Goal: Task Accomplishment & Management: Complete application form

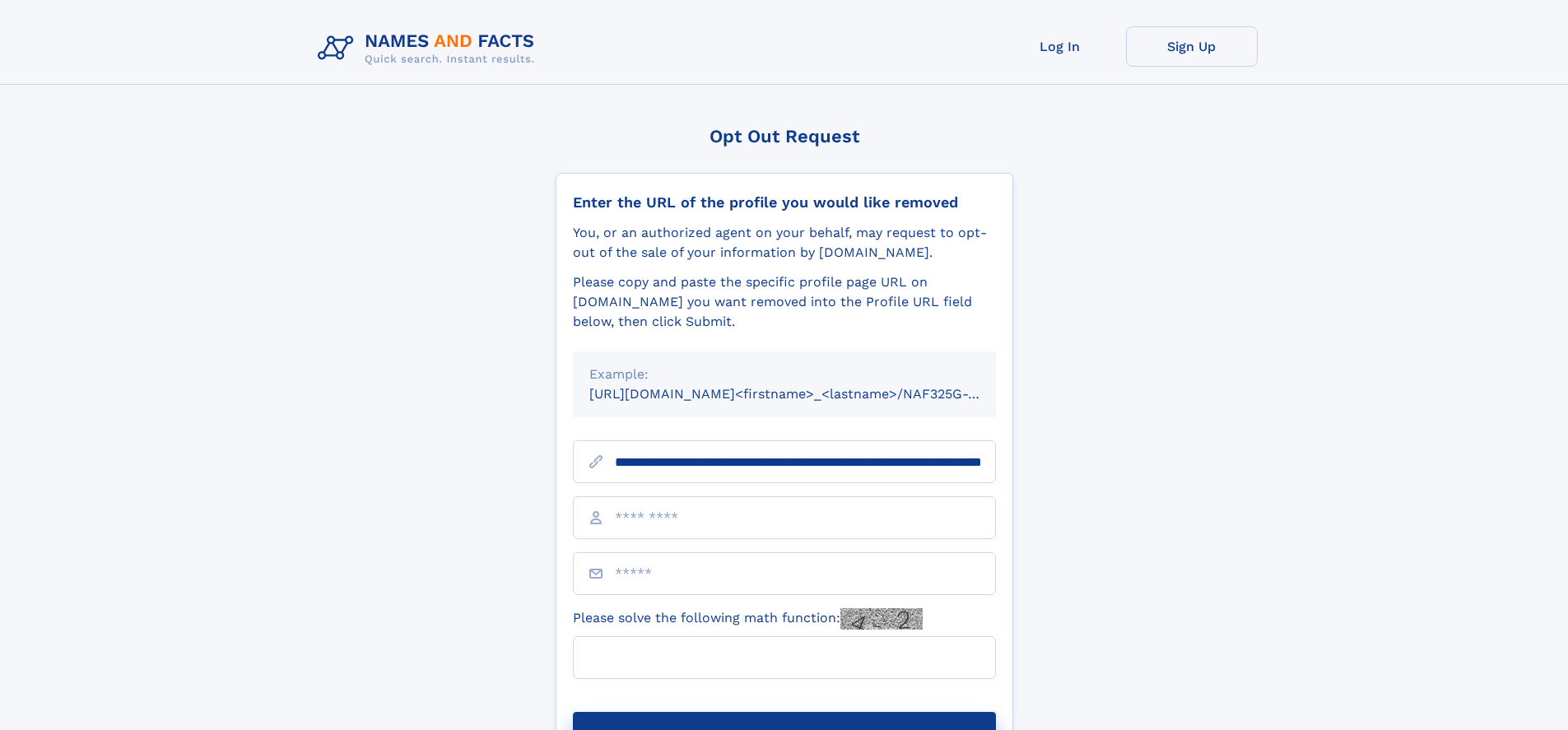
scroll to position [0, 164]
type input "**********"
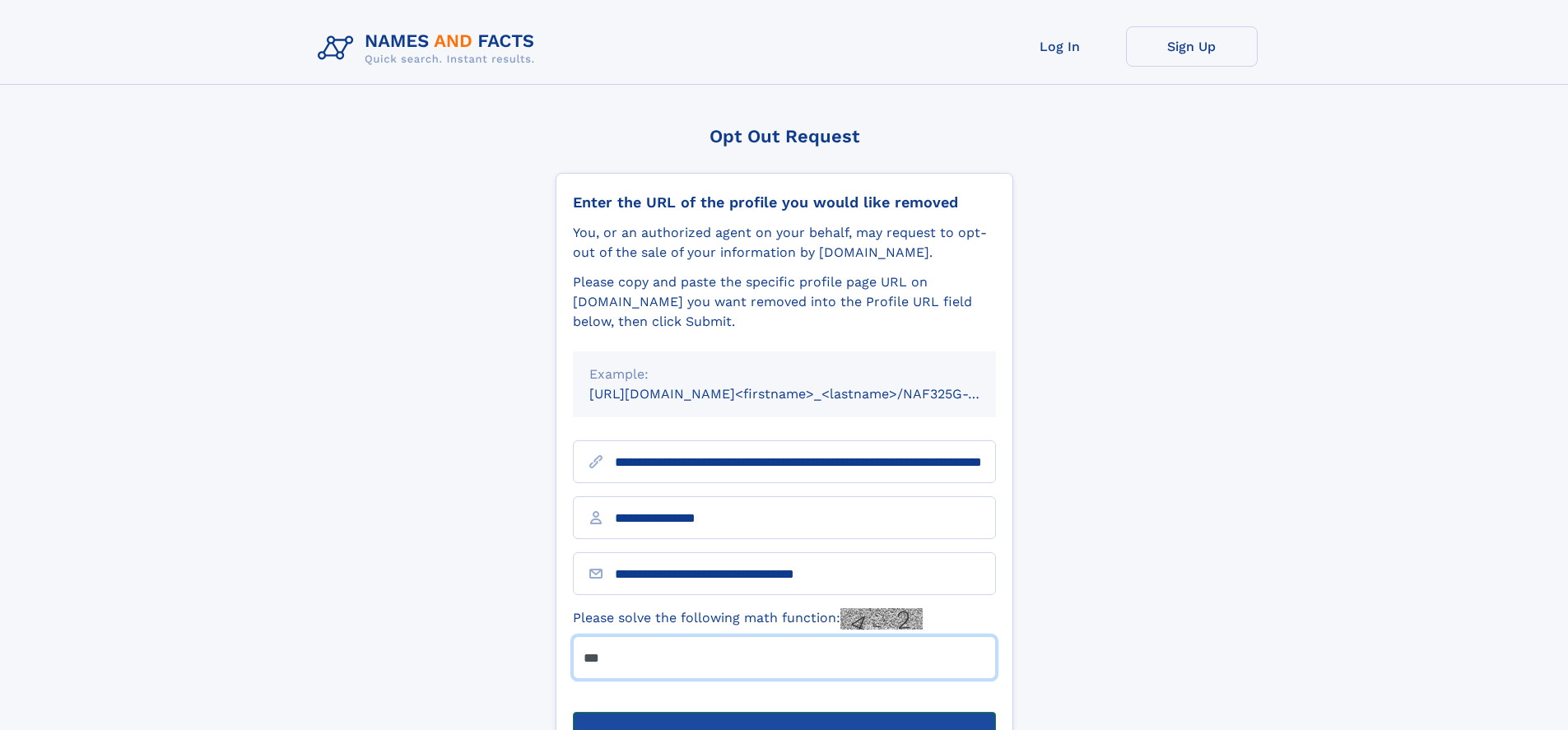
type input "***"
click at [783, 712] on button "Submit Opt Out Request" at bounding box center [784, 738] width 423 height 53
